Goal: Information Seeking & Learning: Learn about a topic

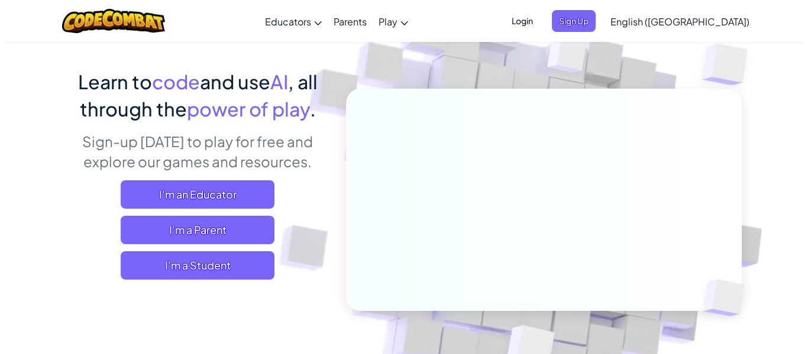
scroll to position [122, 0]
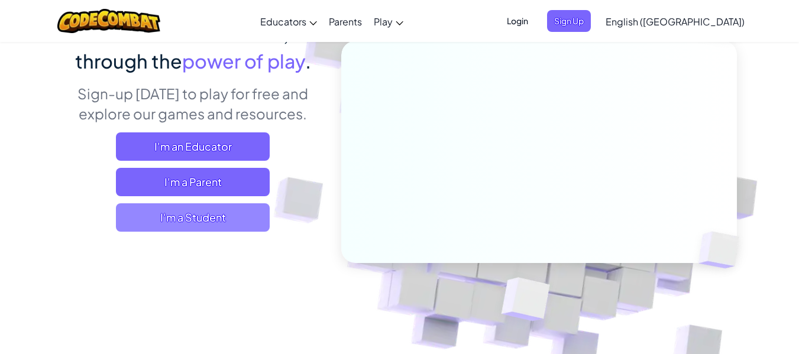
click at [231, 230] on span "I'm a Student" at bounding box center [193, 217] width 154 height 28
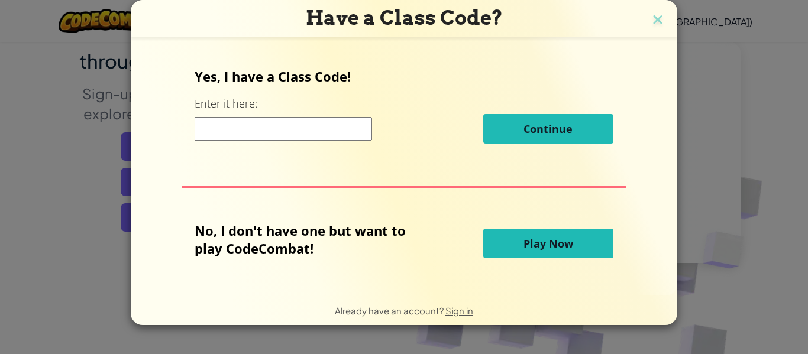
click at [315, 134] on input at bounding box center [283, 129] width 177 height 24
click at [396, 263] on div "No, I don't have one but want to play CodeCombat!" at bounding box center [339, 244] width 288 height 44
click at [586, 249] on button "Play Now" at bounding box center [548, 244] width 130 height 30
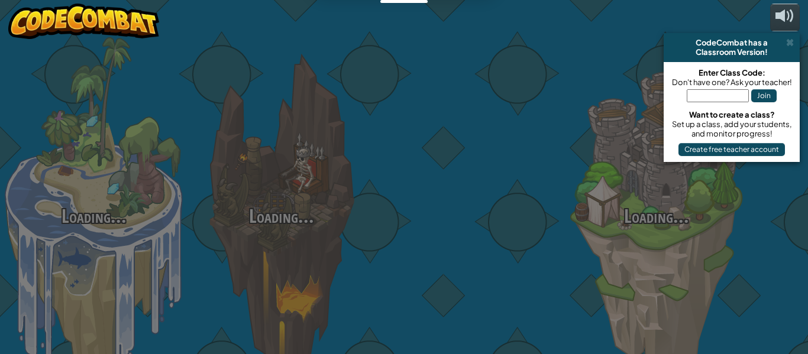
click at [706, 203] on div "Loading... Loading... Loading... Loading... Loading... Loading... Loading..." at bounding box center [404, 177] width 808 height 354
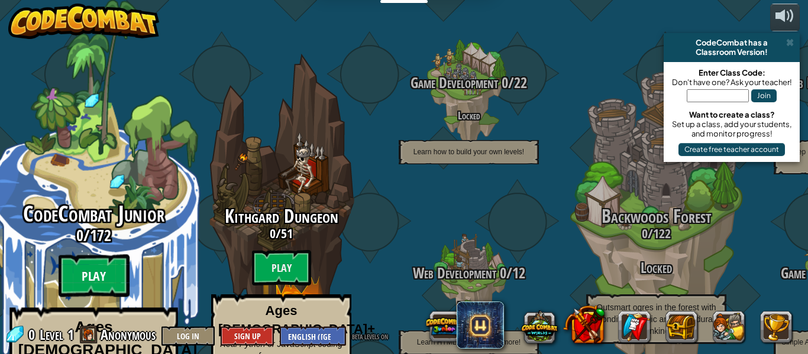
click at [95, 255] on btn "Play" at bounding box center [94, 276] width 71 height 43
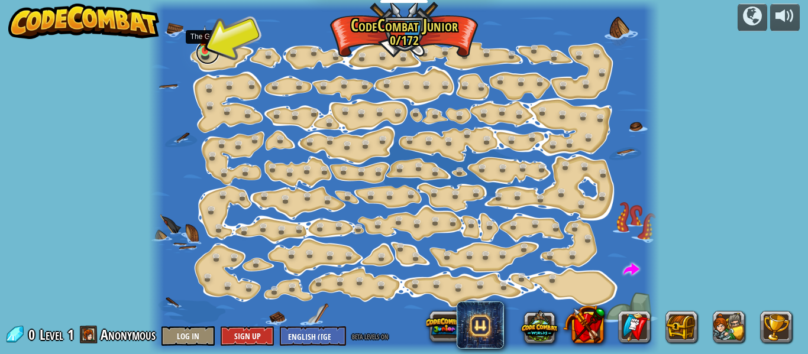
click at [206, 54] on link at bounding box center [208, 53] width 24 height 24
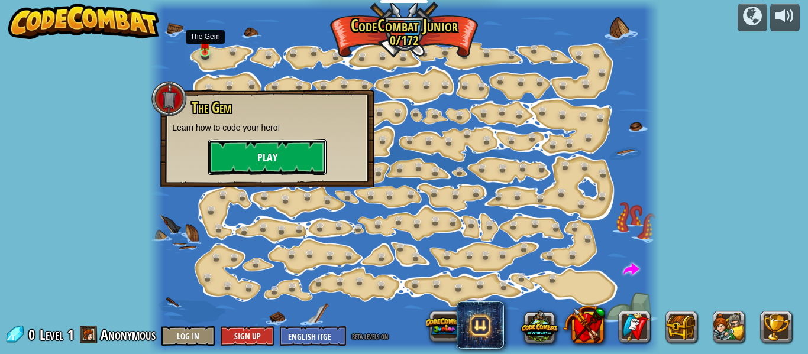
click at [229, 157] on button "Play" at bounding box center [267, 157] width 118 height 35
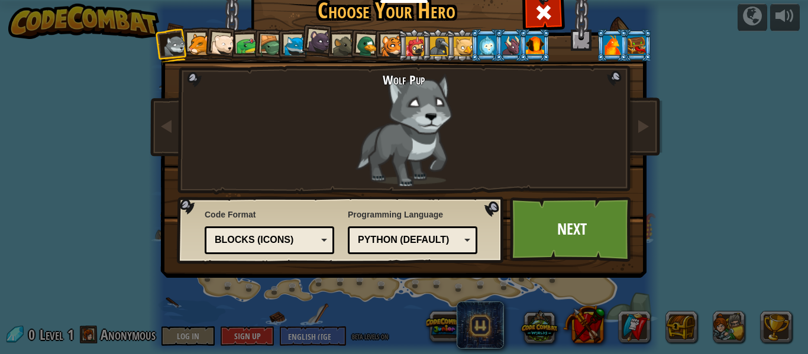
click at [195, 40] on div at bounding box center [199, 45] width 22 height 22
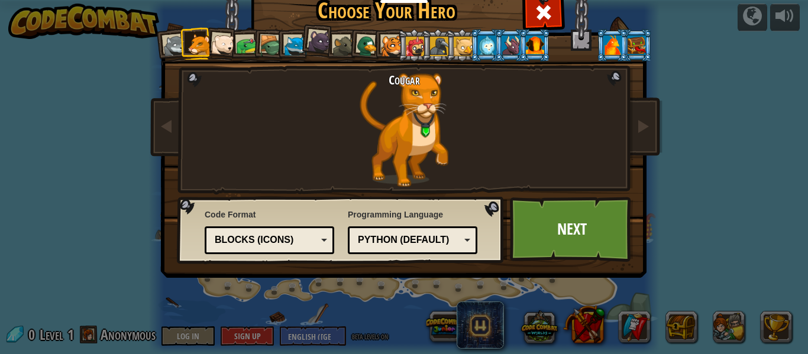
click at [216, 46] on div at bounding box center [223, 45] width 24 height 24
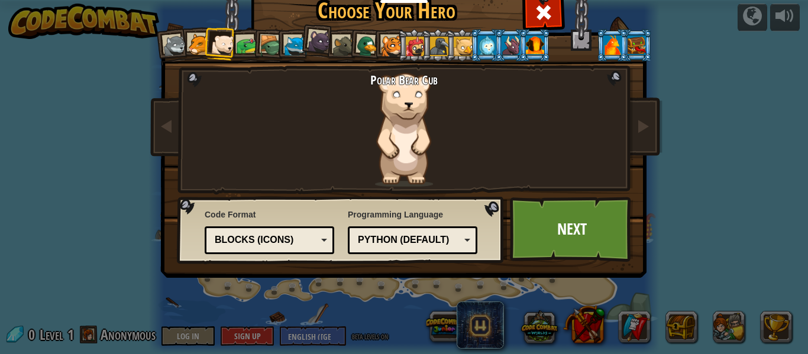
click at [242, 46] on div at bounding box center [247, 46] width 22 height 22
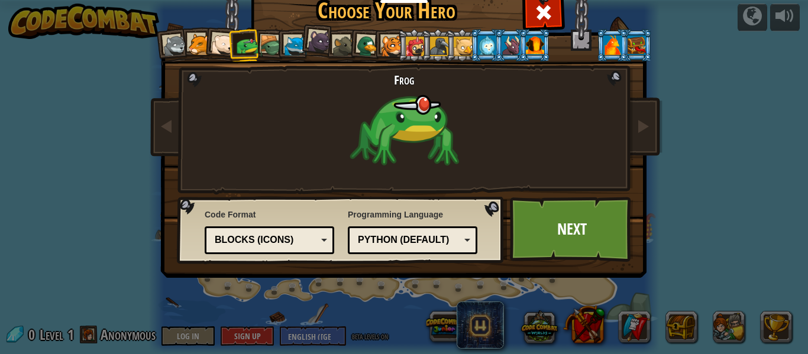
click at [270, 54] on div at bounding box center [271, 46] width 22 height 22
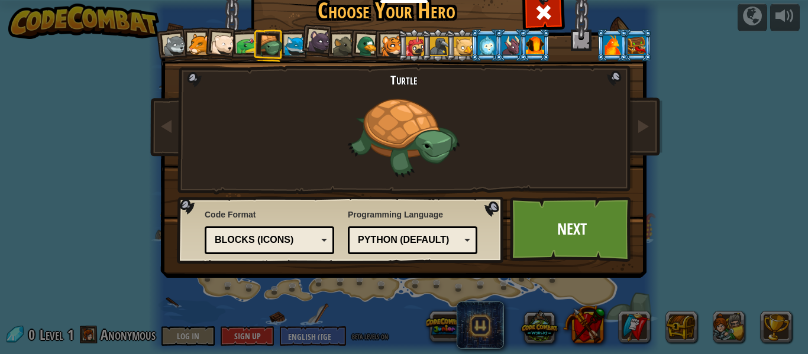
click at [292, 43] on div at bounding box center [295, 46] width 22 height 22
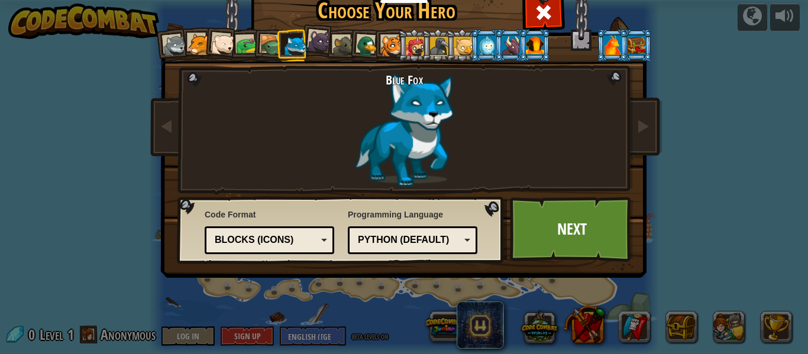
click at [308, 36] on div at bounding box center [320, 42] width 24 height 24
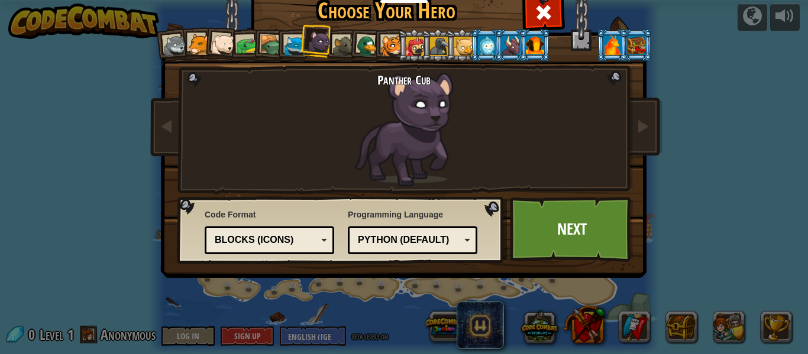
click at [333, 42] on div at bounding box center [344, 46] width 22 height 22
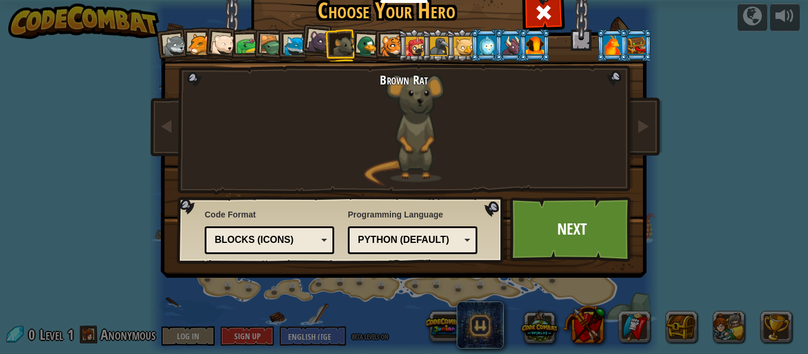
click at [361, 36] on div at bounding box center [367, 46] width 23 height 23
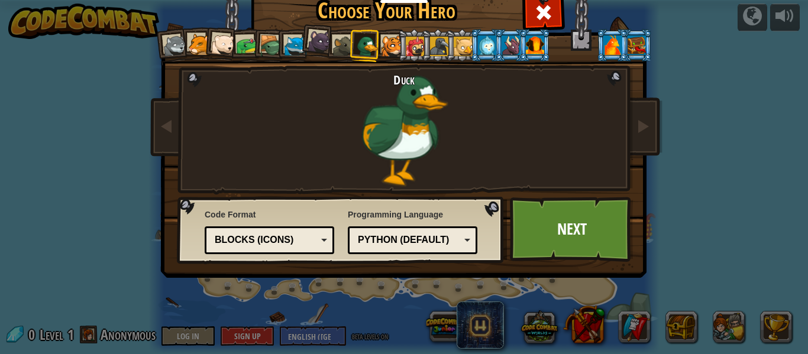
click at [383, 35] on div at bounding box center [392, 46] width 22 height 22
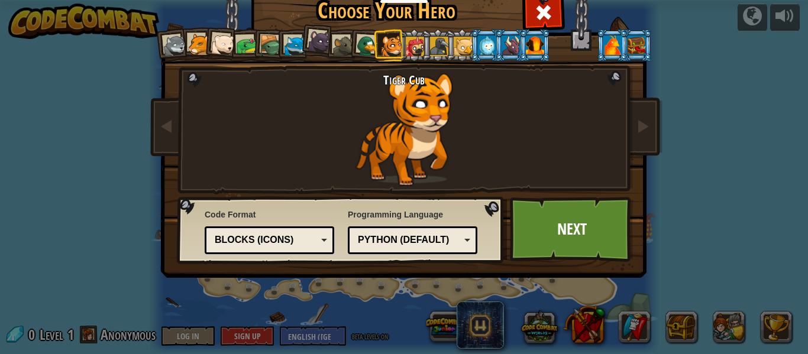
click at [406, 41] on div at bounding box center [415, 46] width 19 height 19
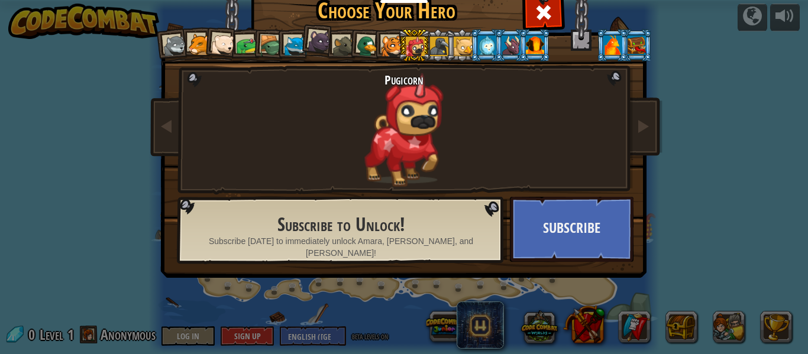
click at [435, 38] on div at bounding box center [439, 46] width 19 height 19
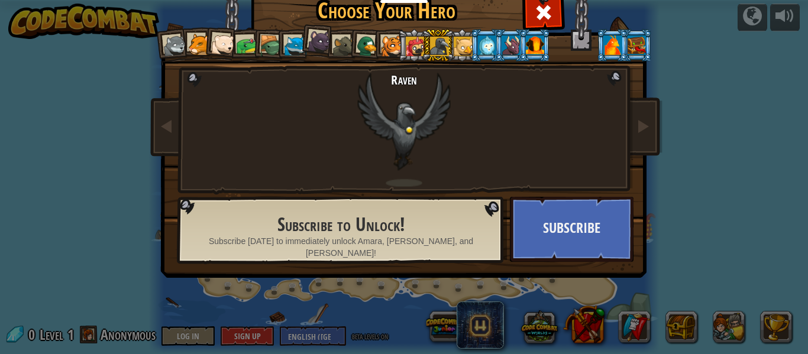
click at [456, 38] on div at bounding box center [463, 46] width 19 height 19
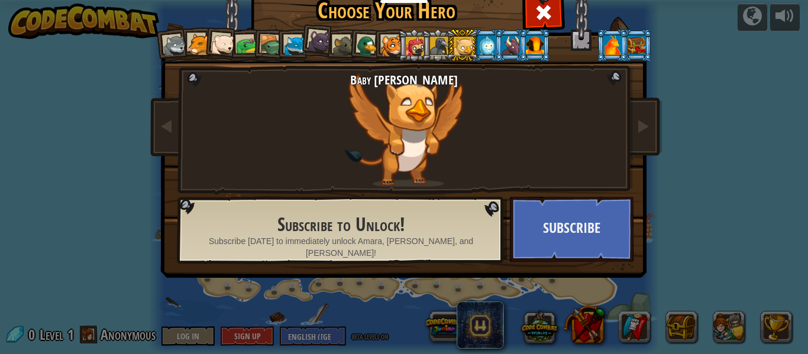
click at [478, 38] on div at bounding box center [487, 44] width 18 height 19
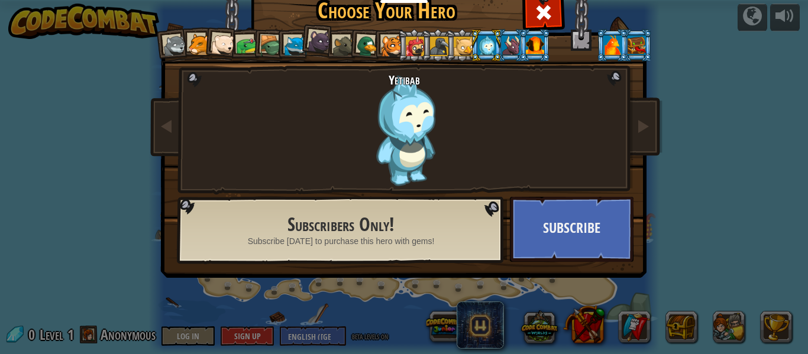
click at [508, 37] on div at bounding box center [511, 44] width 18 height 19
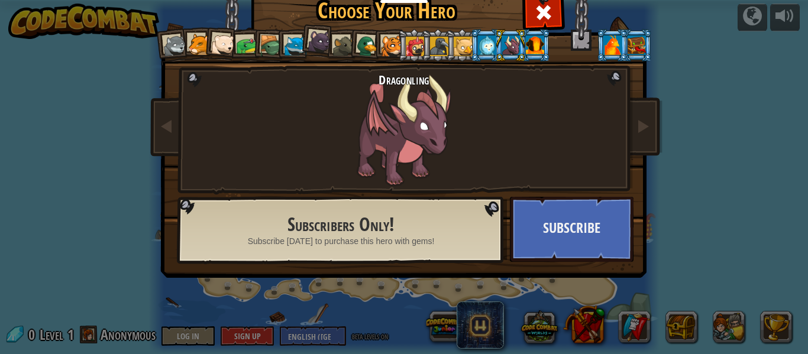
click at [528, 40] on div at bounding box center [535, 44] width 18 height 19
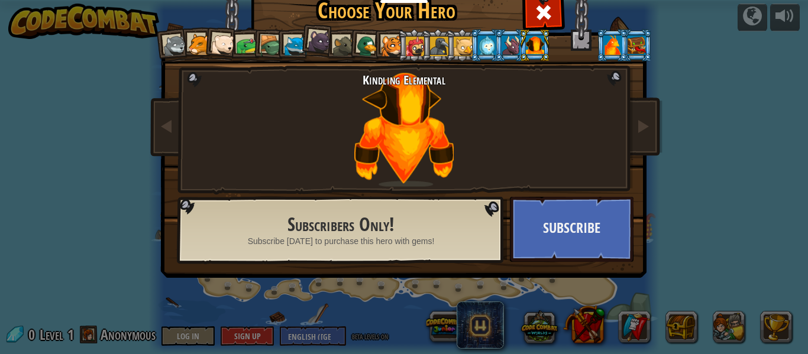
click at [338, 41] on div at bounding box center [344, 46] width 22 height 22
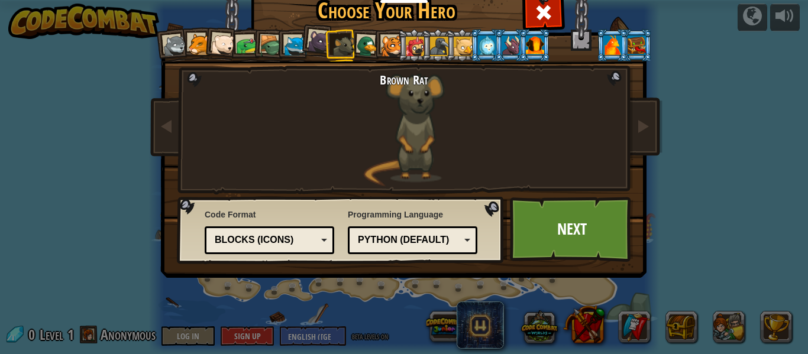
click at [364, 40] on div at bounding box center [367, 46] width 23 height 23
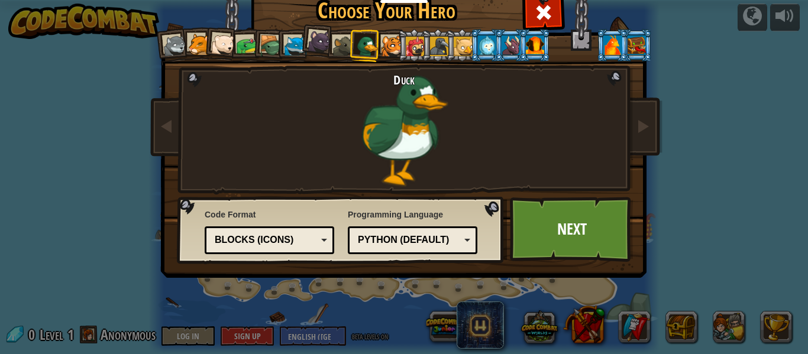
click at [289, 35] on div at bounding box center [295, 46] width 22 height 22
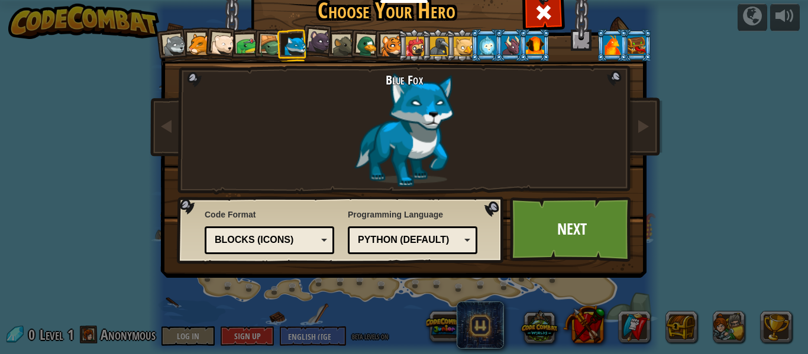
click at [315, 35] on div at bounding box center [320, 42] width 24 height 24
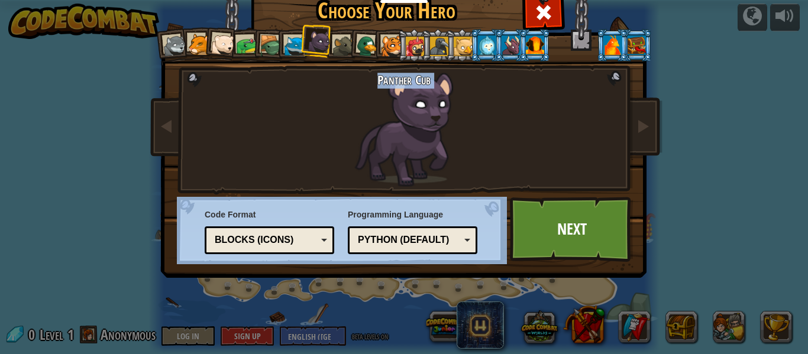
drag, startPoint x: 392, startPoint y: 165, endPoint x: 493, endPoint y: 224, distance: 116.9
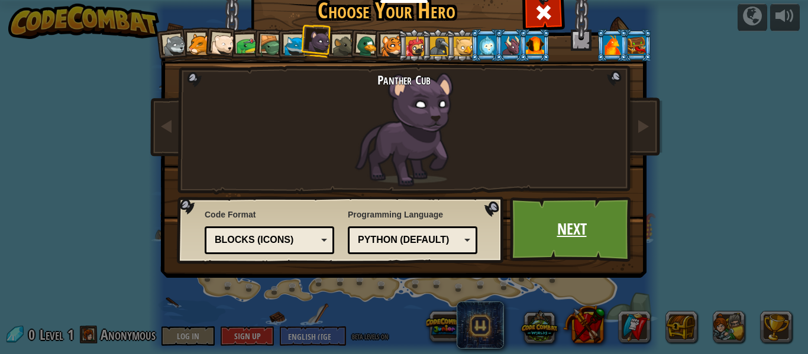
click at [531, 230] on link "Next" at bounding box center [572, 229] width 124 height 65
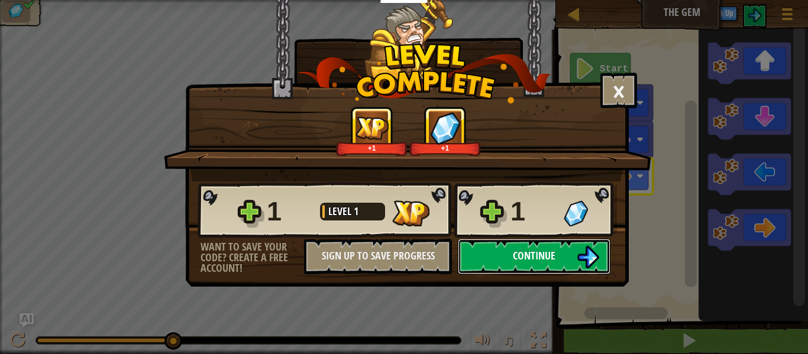
click at [513, 255] on span "Continue" at bounding box center [534, 255] width 43 height 15
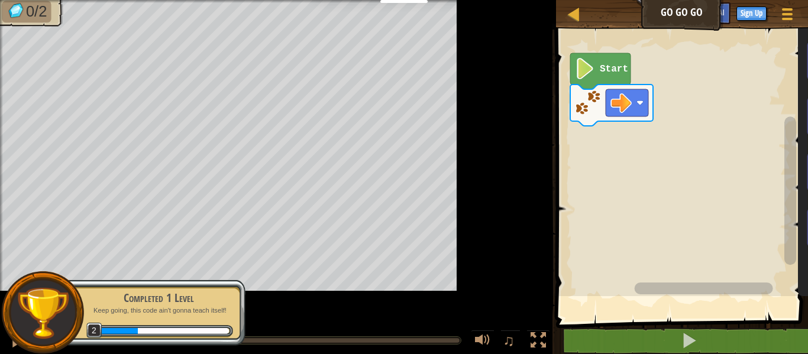
click at [634, 295] on rect "Blockly Workspace" at bounding box center [703, 289] width 138 height 12
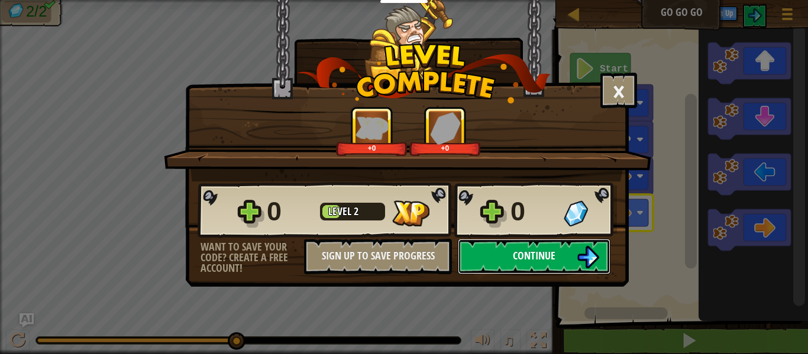
click at [572, 261] on button "Continue" at bounding box center [534, 256] width 153 height 35
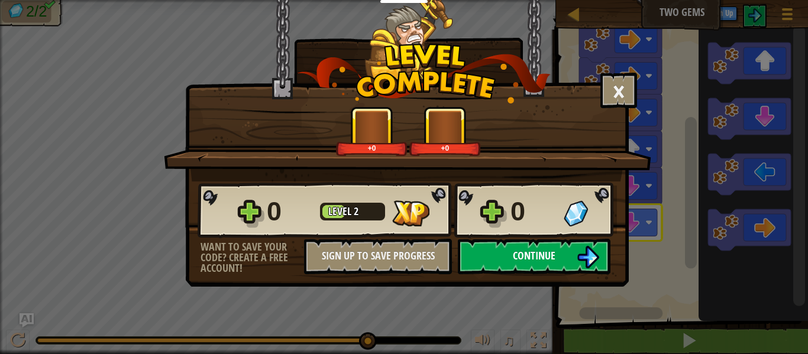
click at [574, 257] on button "Continue" at bounding box center [534, 256] width 153 height 35
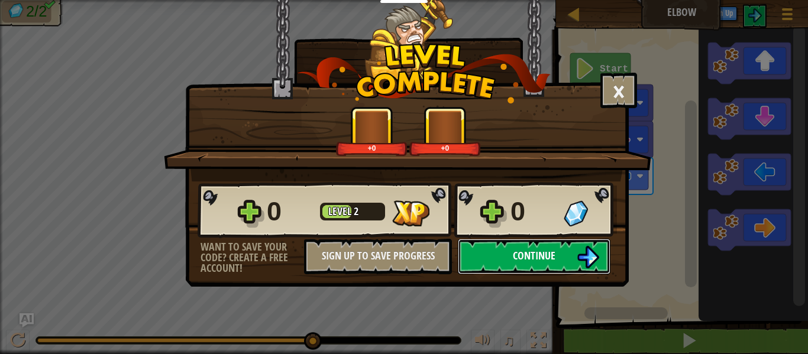
click at [578, 266] on img at bounding box center [588, 257] width 22 height 22
